Goal: Transaction & Acquisition: Purchase product/service

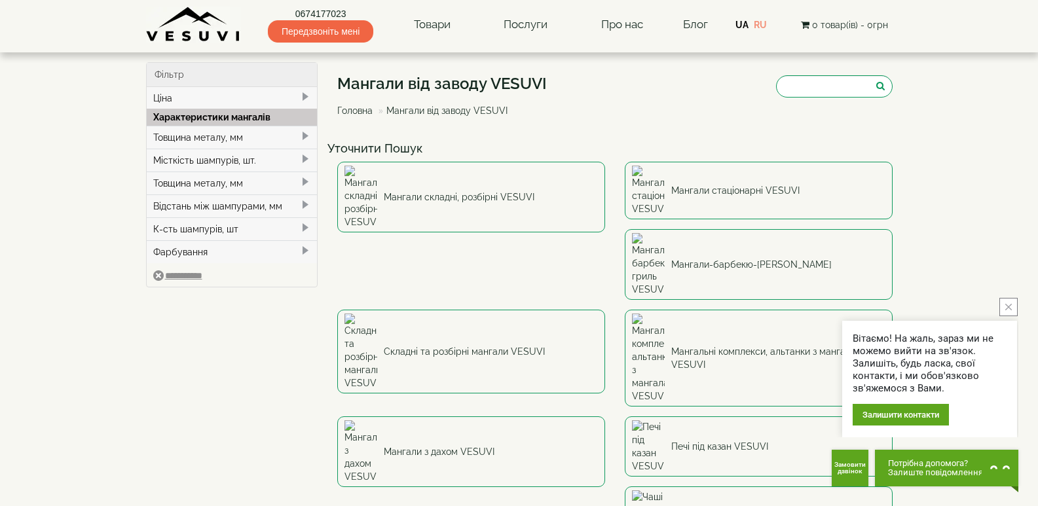
click at [1011, 305] on icon "close button" at bounding box center [1008, 307] width 7 height 7
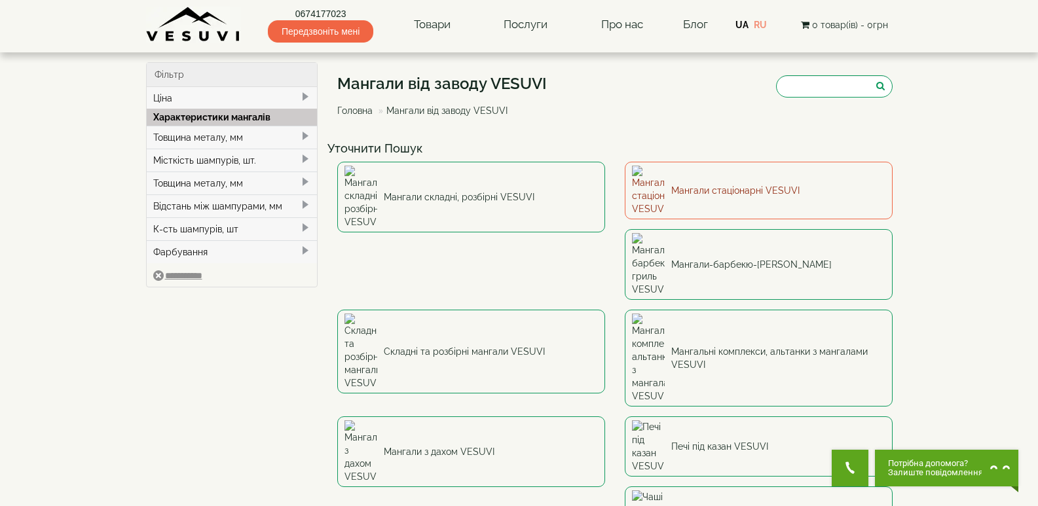
click at [695, 170] on link "Мангали стаціонарні VESUVI" at bounding box center [759, 191] width 268 height 58
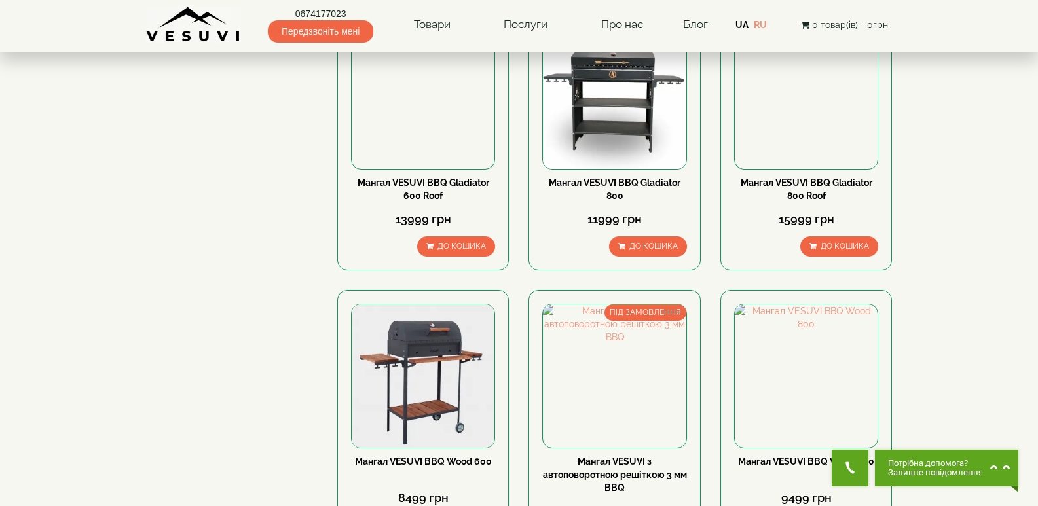
scroll to position [707, 0]
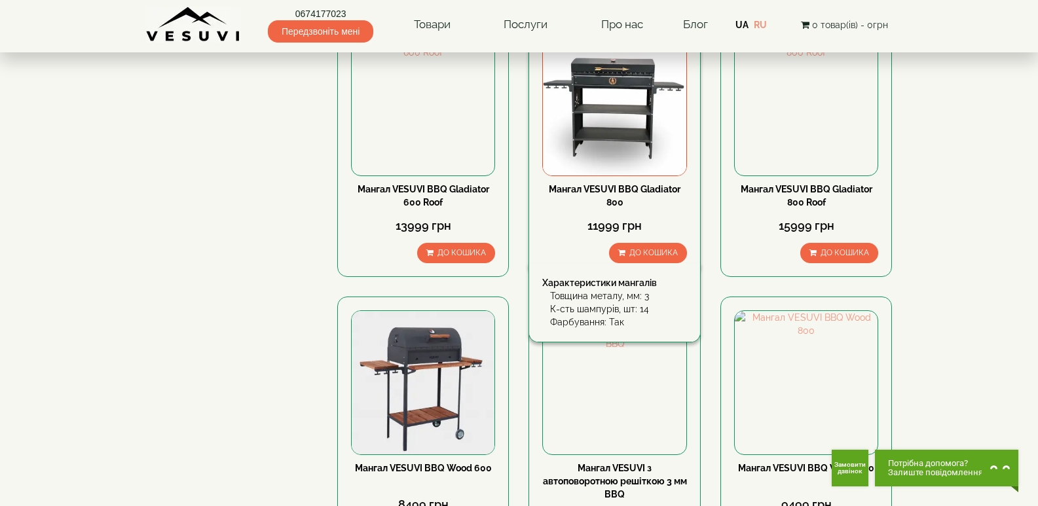
click at [616, 120] on img at bounding box center [614, 104] width 143 height 143
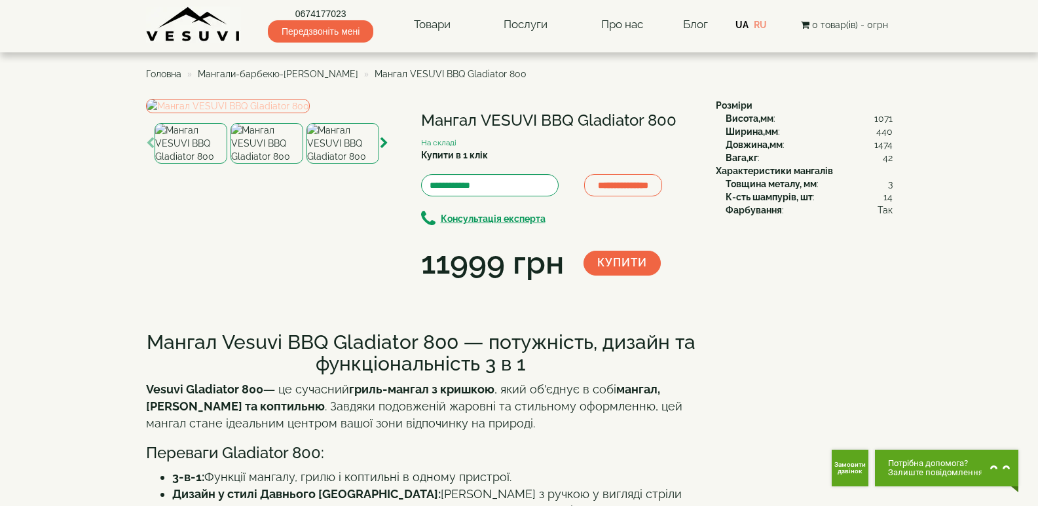
click at [263, 113] on img at bounding box center [228, 106] width 164 height 14
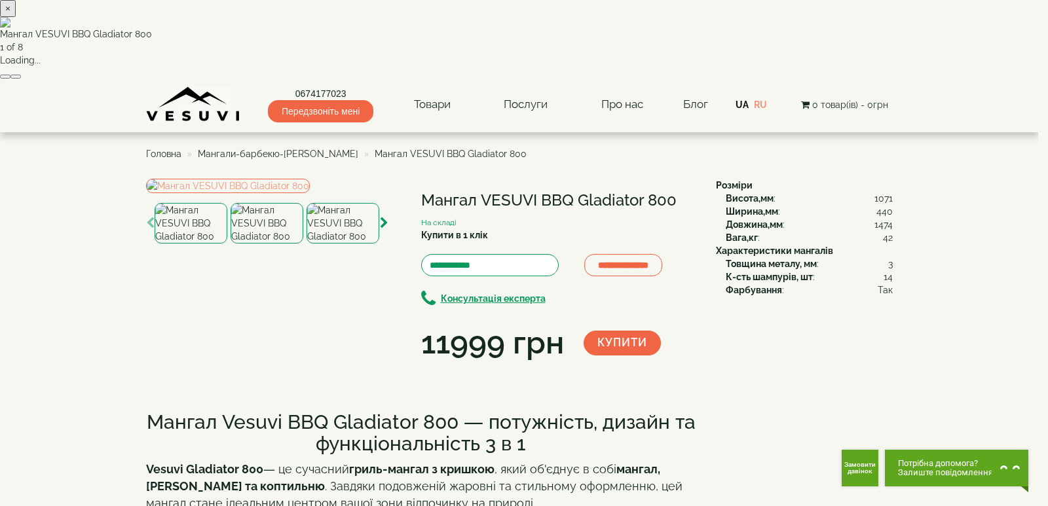
click at [21, 79] on button "button" at bounding box center [15, 77] width 10 height 4
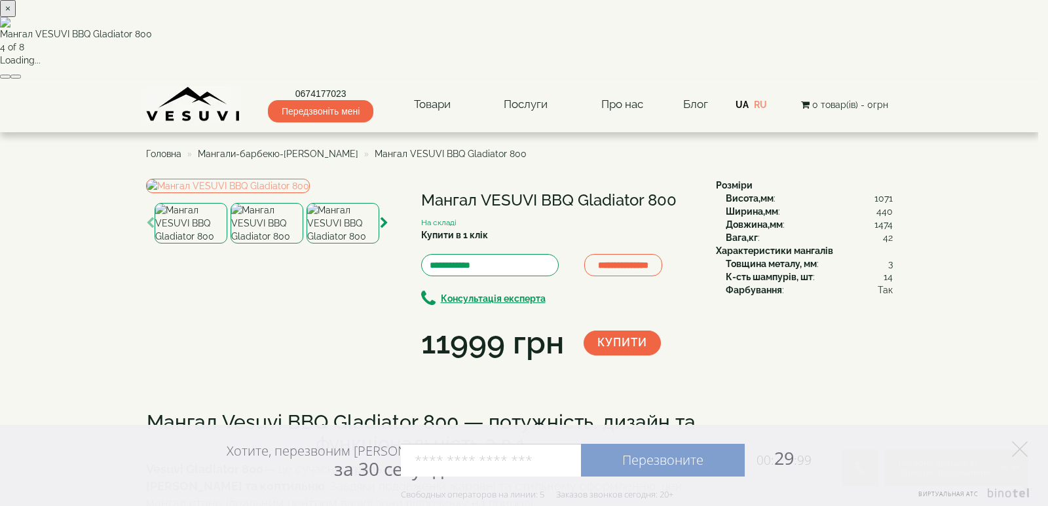
click at [21, 79] on button "button" at bounding box center [15, 77] width 10 height 4
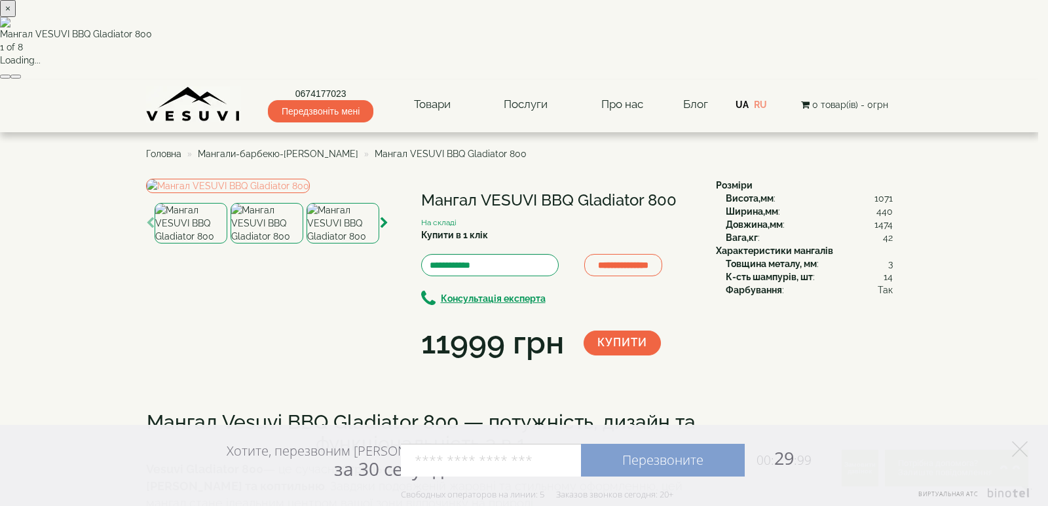
click at [21, 79] on button "button" at bounding box center [15, 77] width 10 height 4
click at [1011, 47] on div "× Мангал VESUVI BBQ Gladiator 800 4 of 8 Loading..." at bounding box center [519, 40] width 1038 height 80
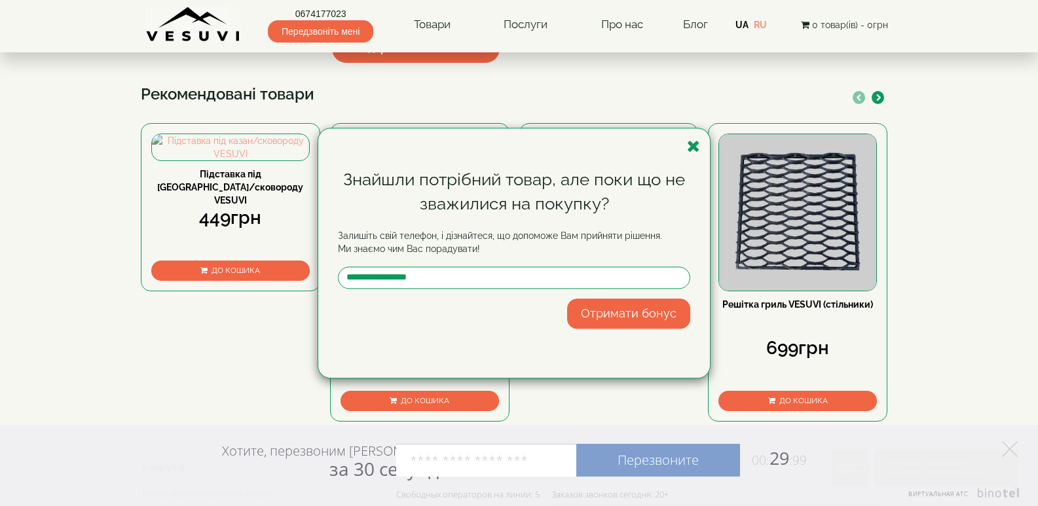
scroll to position [492, 0]
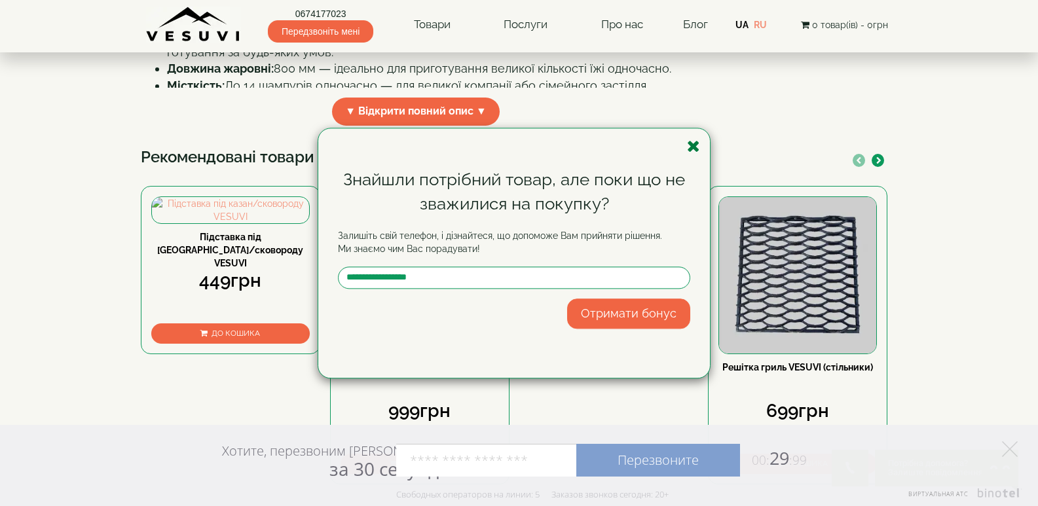
click at [690, 143] on icon "button" at bounding box center [693, 146] width 13 height 16
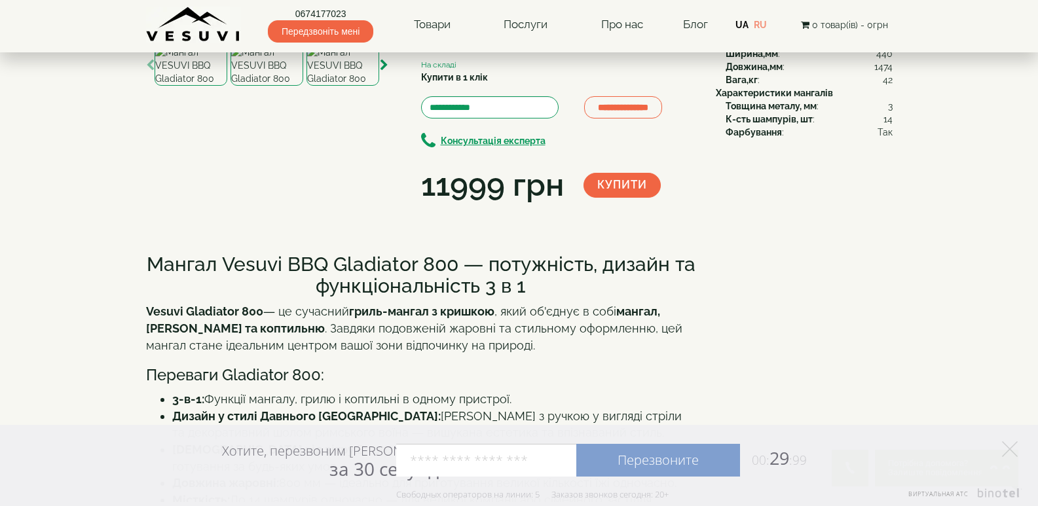
scroll to position [0, 0]
